Goal: Check status: Check status

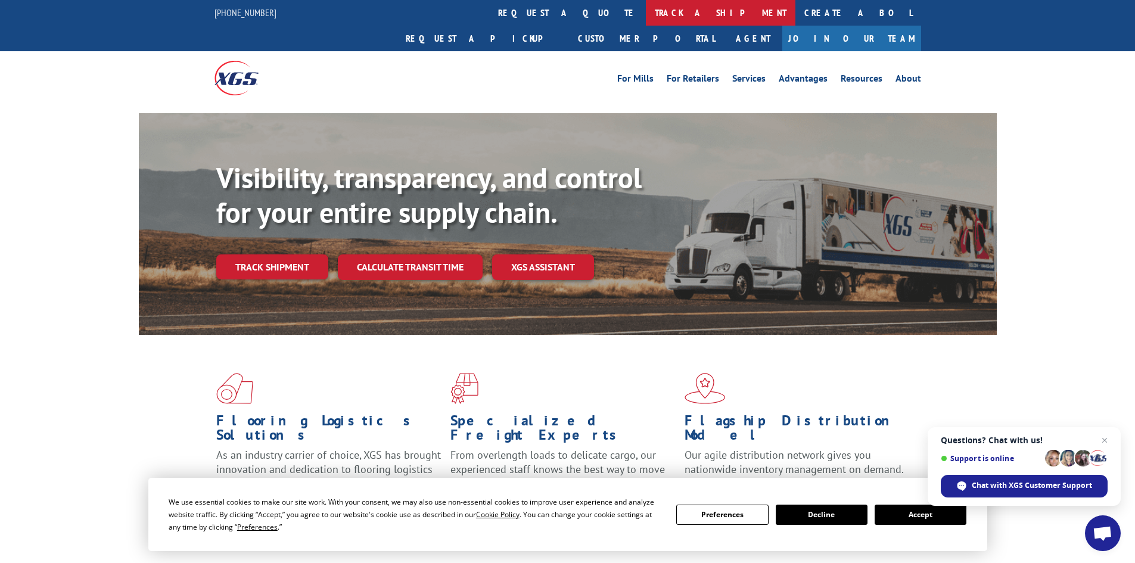
click at [646, 13] on link "track a shipment" at bounding box center [721, 13] width 150 height 26
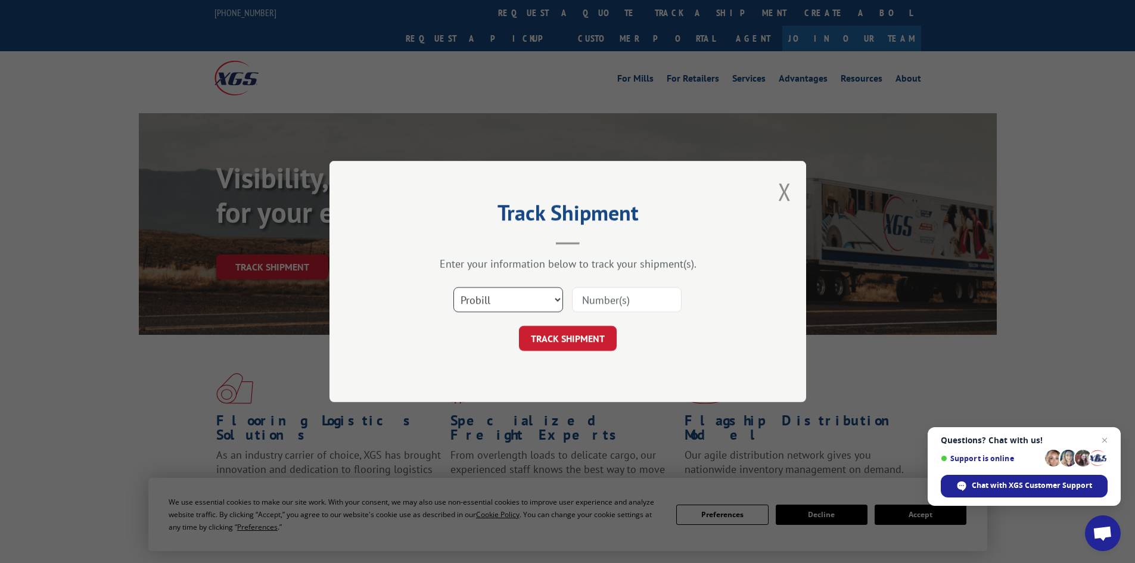
click at [558, 299] on select "Select category... Probill BOL PO" at bounding box center [508, 299] width 110 height 25
select select "bol"
click at [453, 287] on select "Select category... Probill BOL PO" at bounding box center [508, 299] width 110 height 25
click at [604, 297] on input at bounding box center [627, 299] width 110 height 25
paste input "5530737"
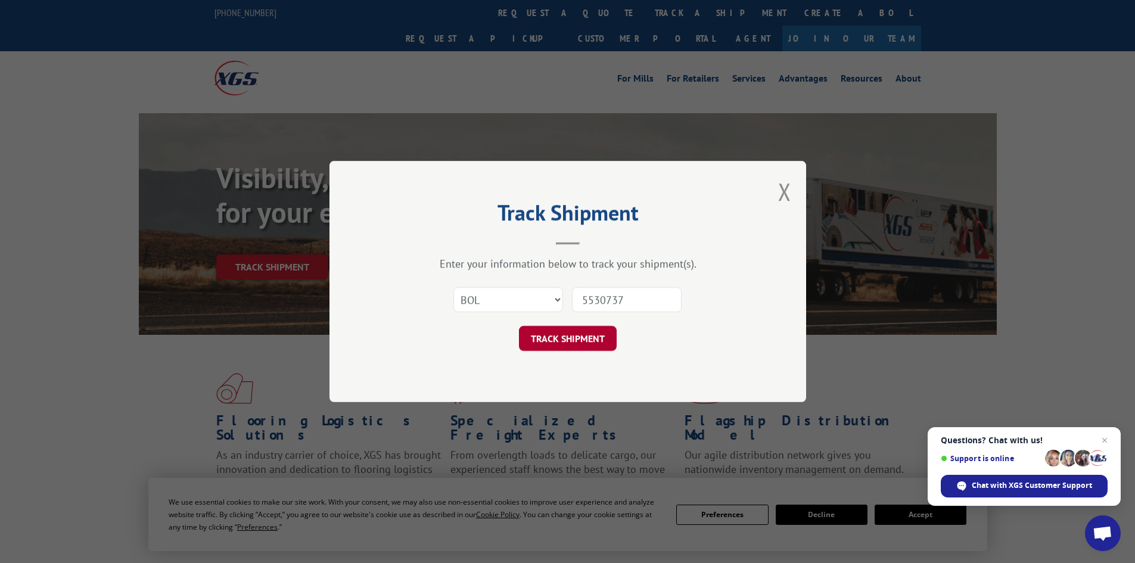
type input "5530737"
click at [571, 343] on button "TRACK SHIPMENT" at bounding box center [568, 338] width 98 height 25
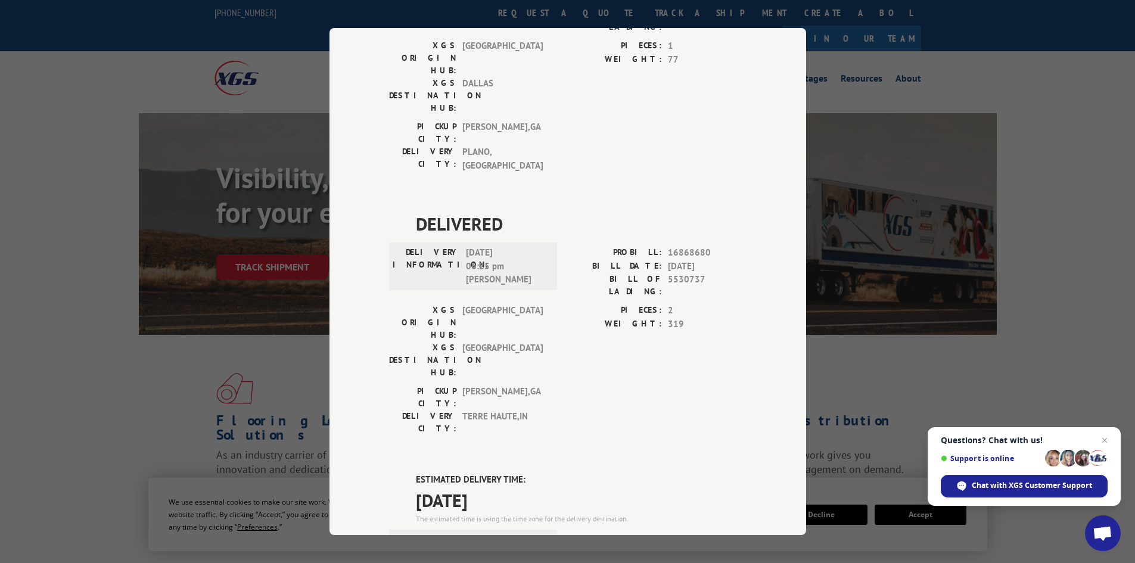
scroll to position [298, 0]
